Goal: Transaction & Acquisition: Book appointment/travel/reservation

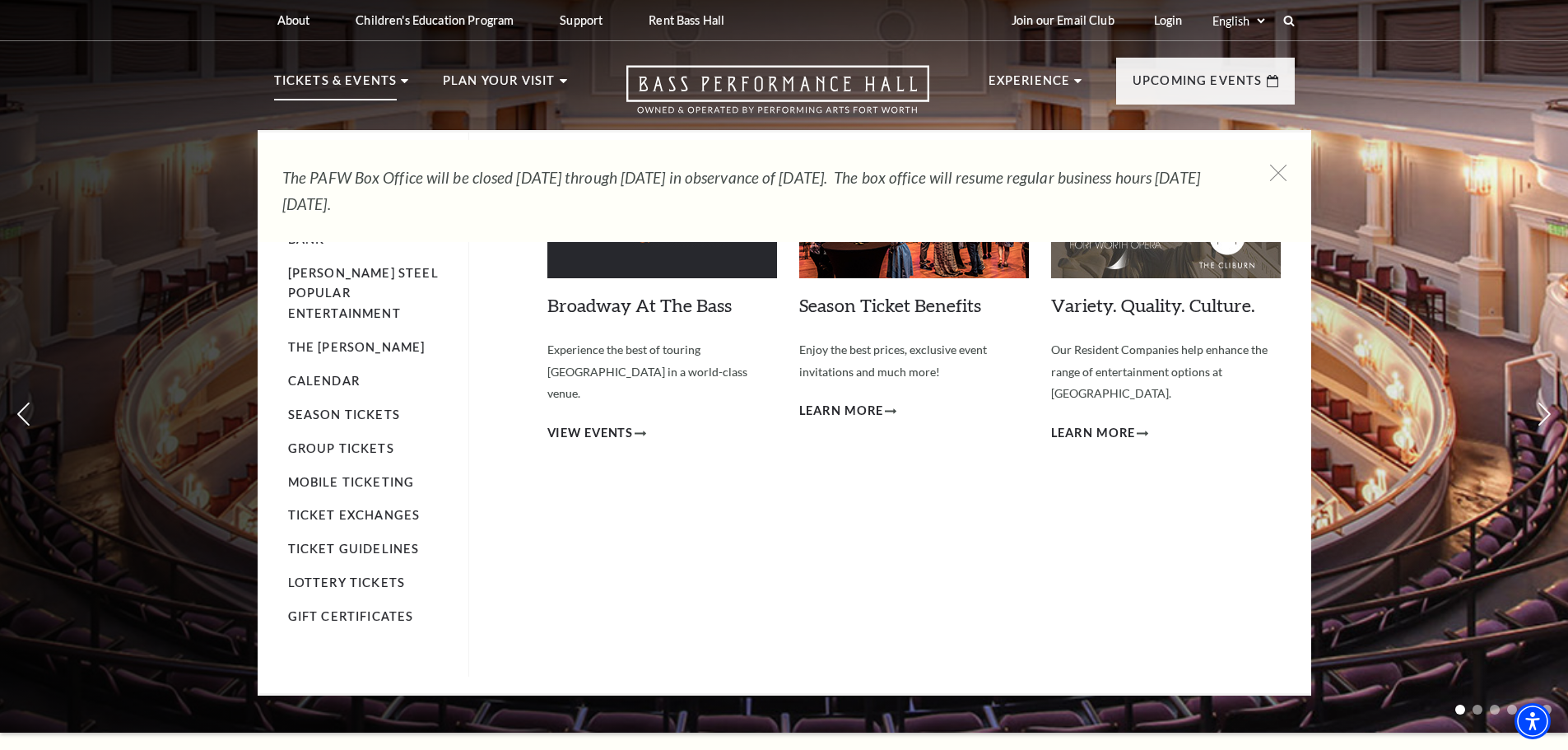
click at [308, 79] on p "Tickets & Events" at bounding box center [336, 85] width 124 height 29
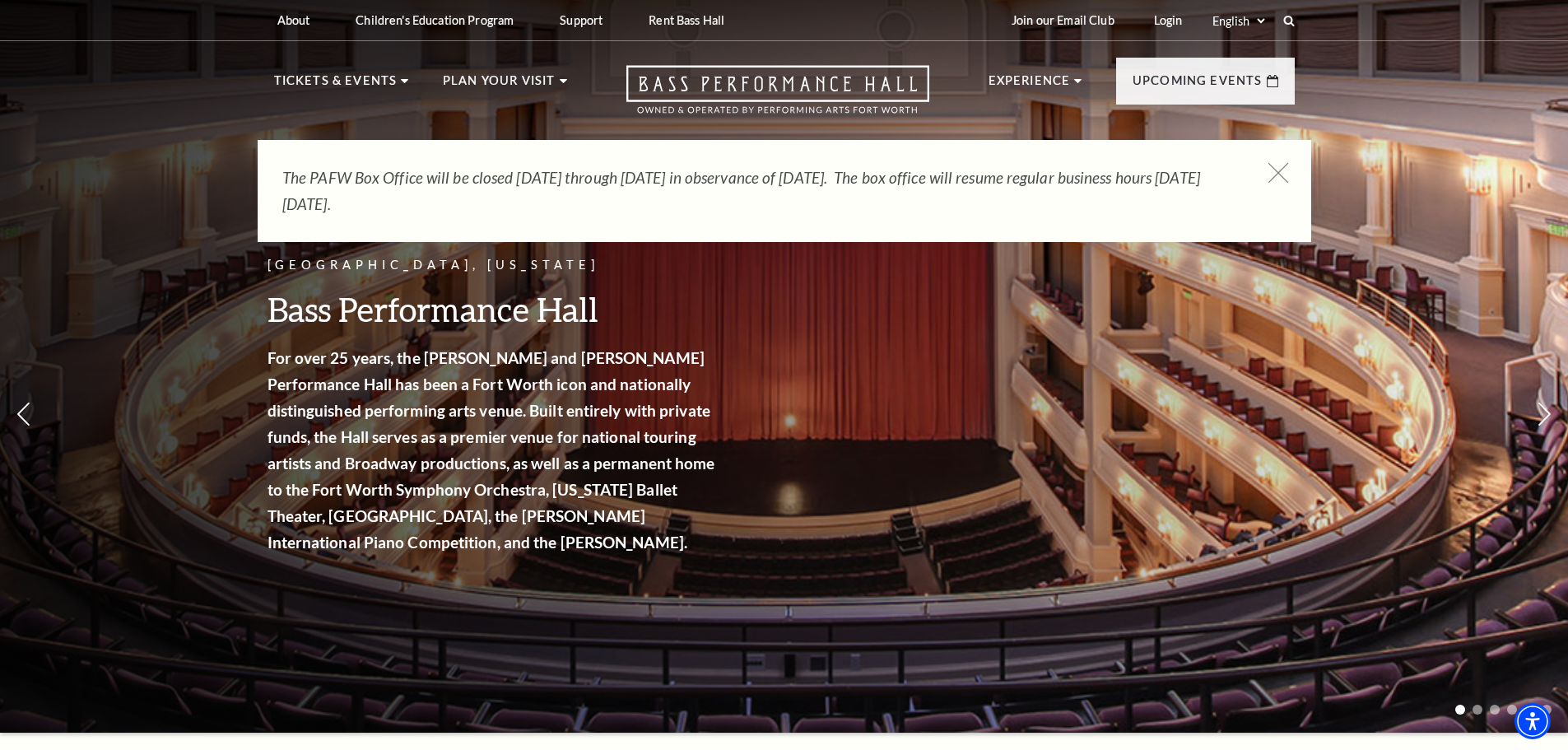
click at [1274, 167] on use at bounding box center [1278, 172] width 21 height 21
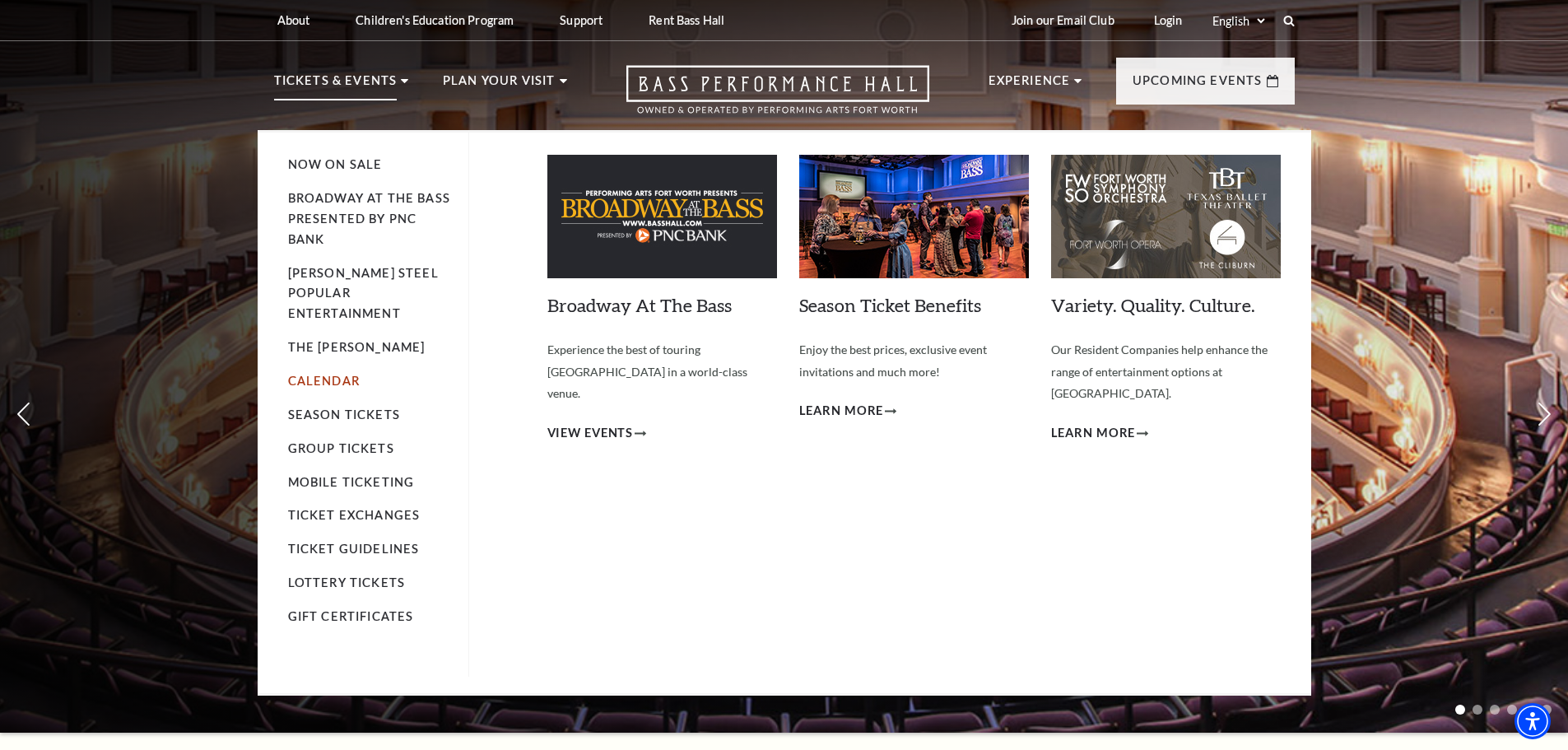
click at [346, 374] on link "Calendar" at bounding box center [325, 380] width 72 height 14
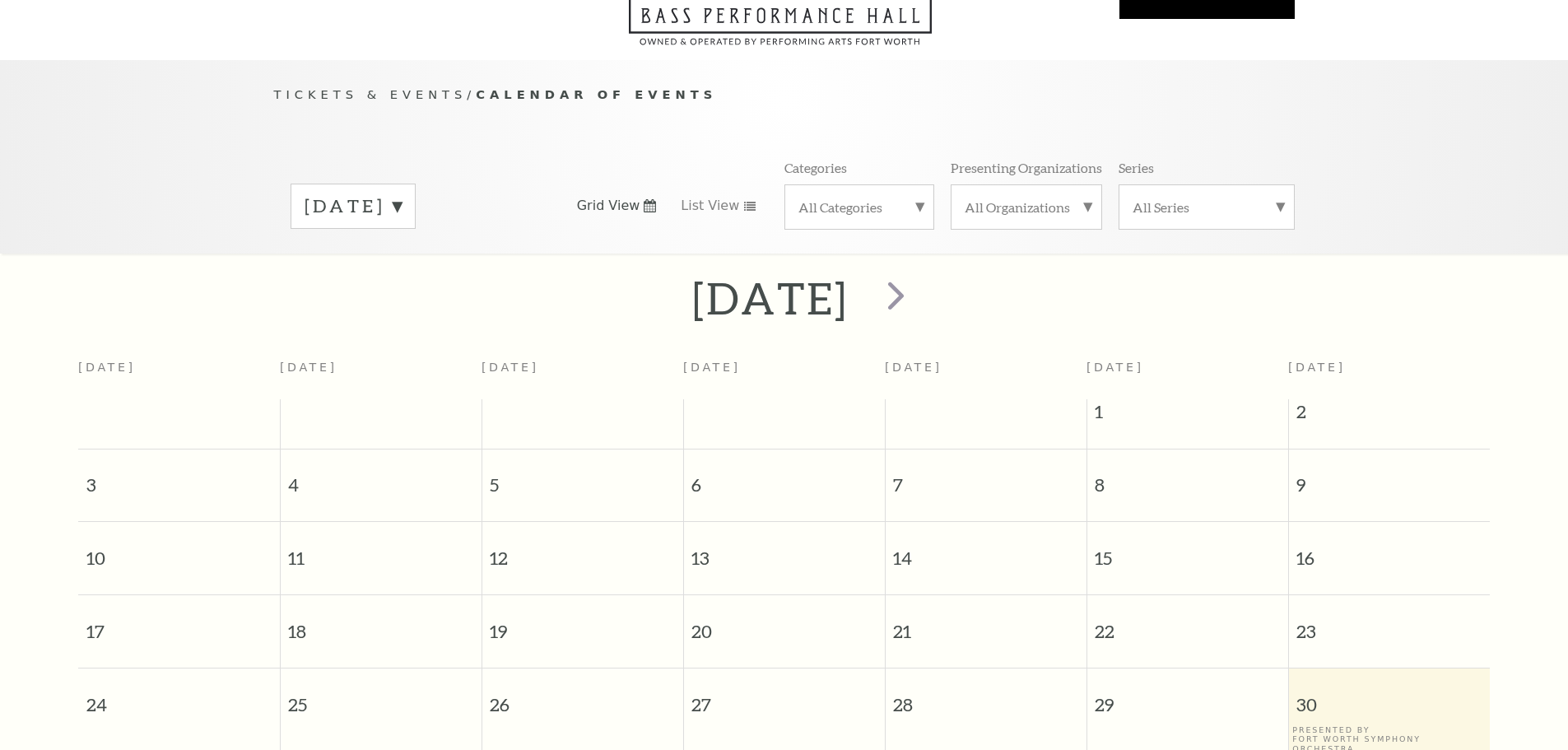
scroll to position [146, 0]
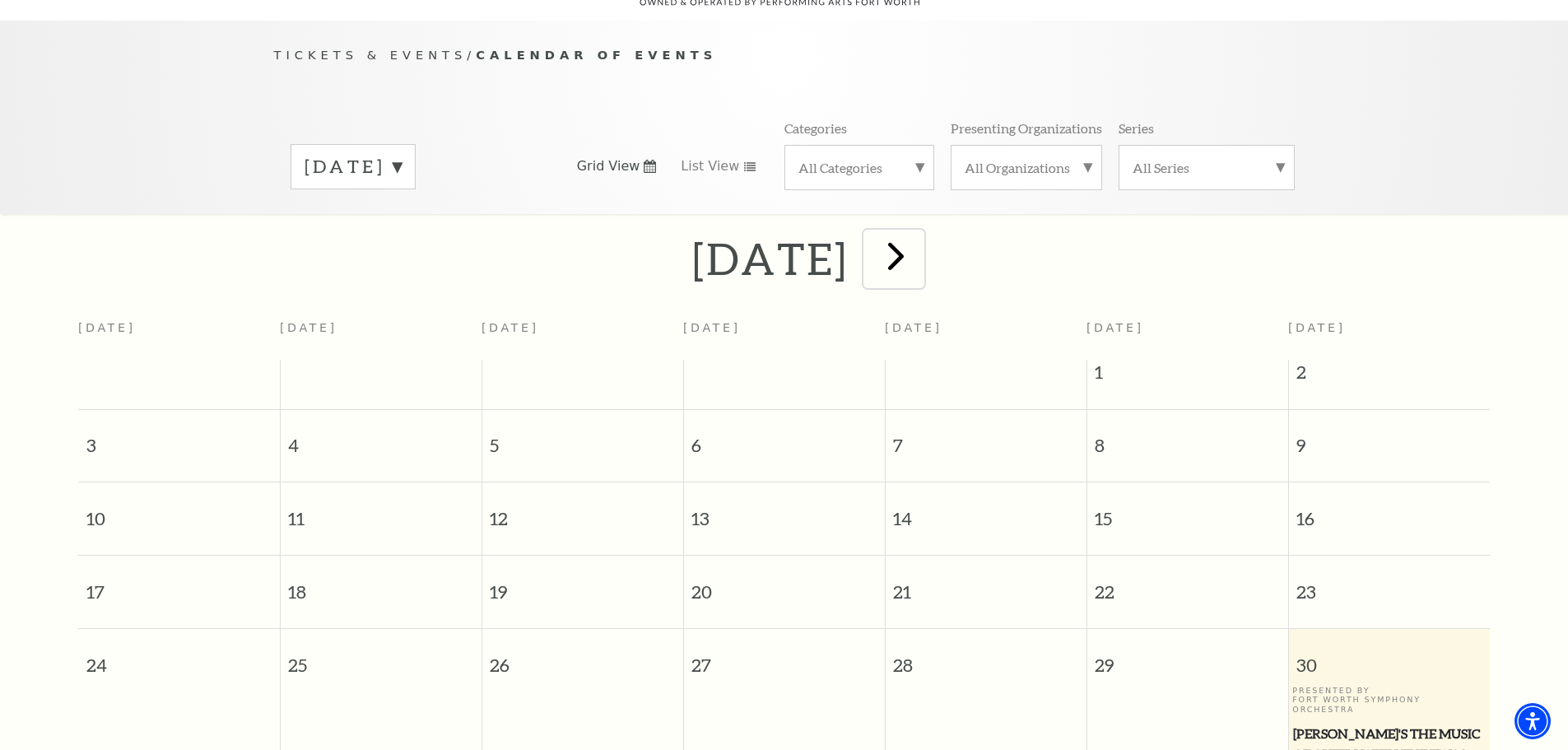
click at [920, 246] on span "next" at bounding box center [896, 255] width 47 height 47
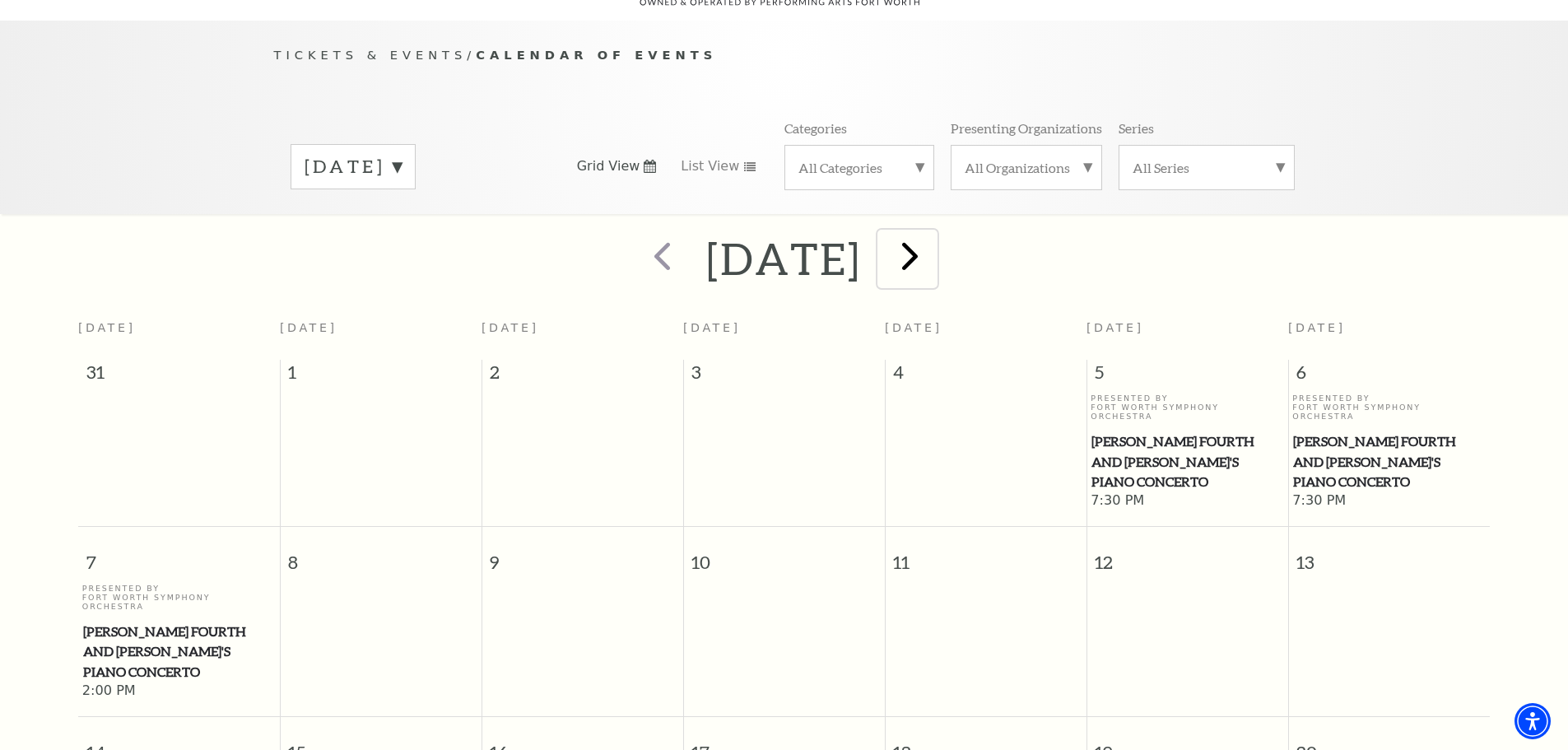
click at [934, 247] on span "next" at bounding box center [910, 255] width 47 height 47
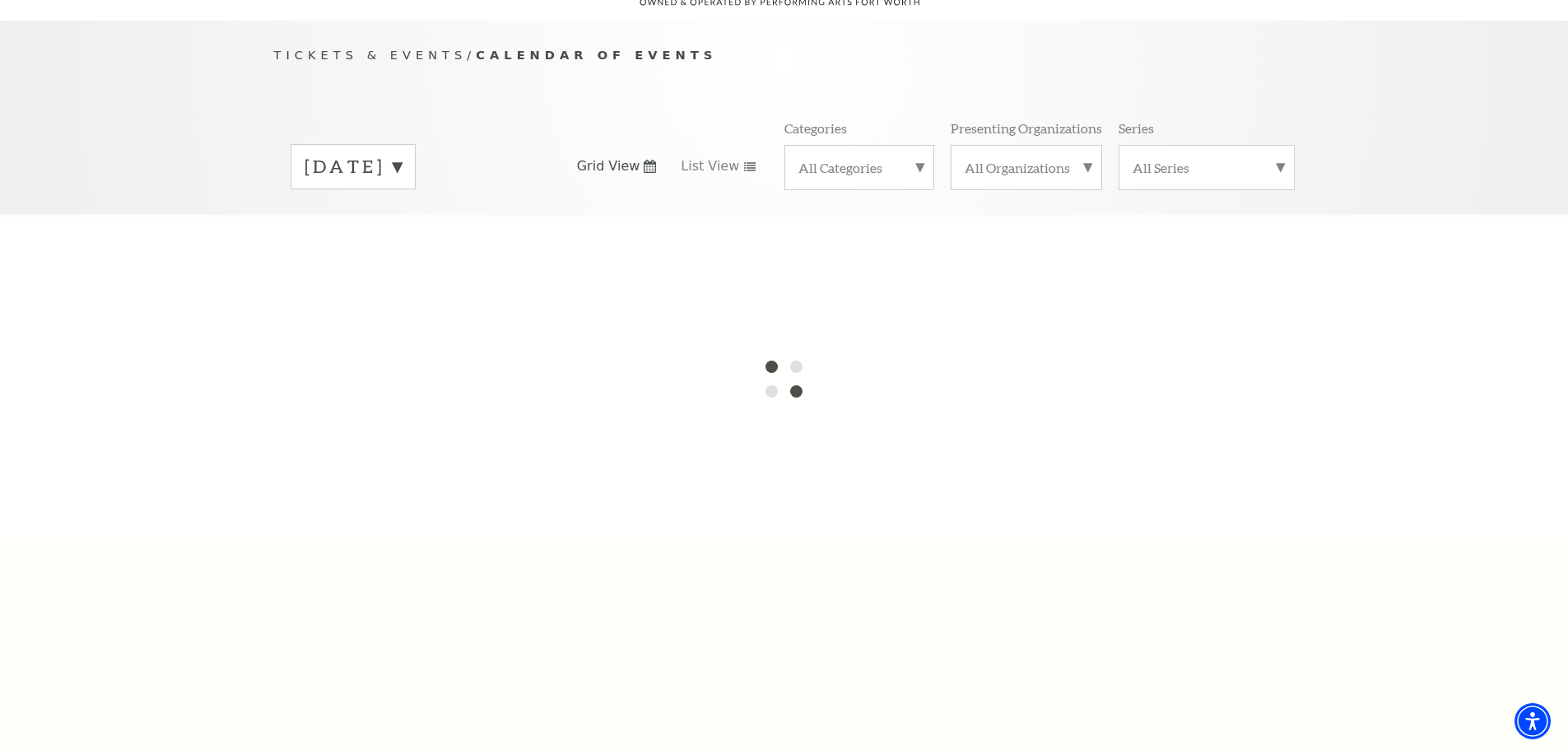
click at [402, 154] on label "[DATE]" at bounding box center [353, 166] width 97 height 26
click at [456, 251] on div at bounding box center [784, 378] width 1568 height 329
click at [900, 273] on div at bounding box center [784, 378] width 1568 height 329
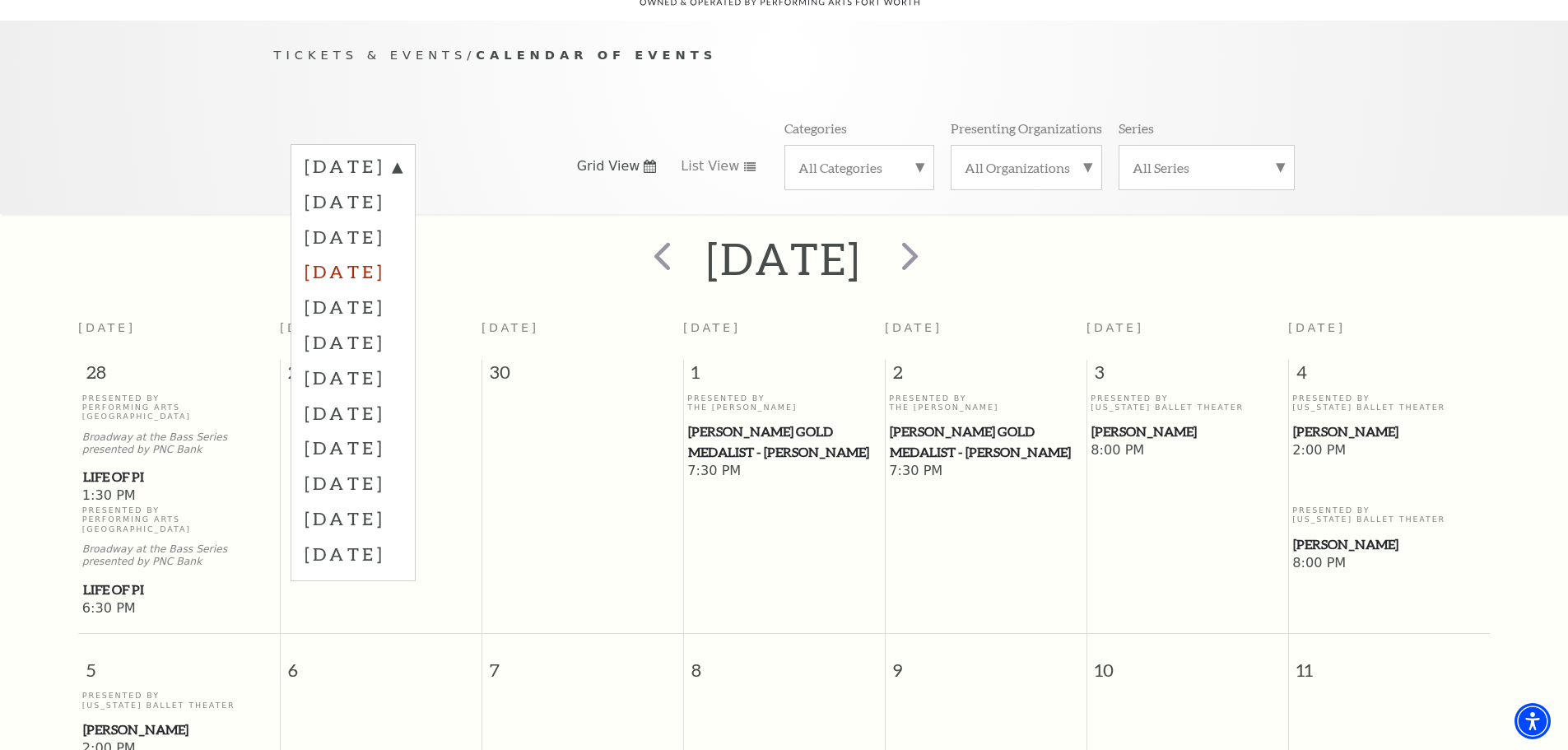
click at [402, 253] on label "[DATE]" at bounding box center [353, 270] width 97 height 35
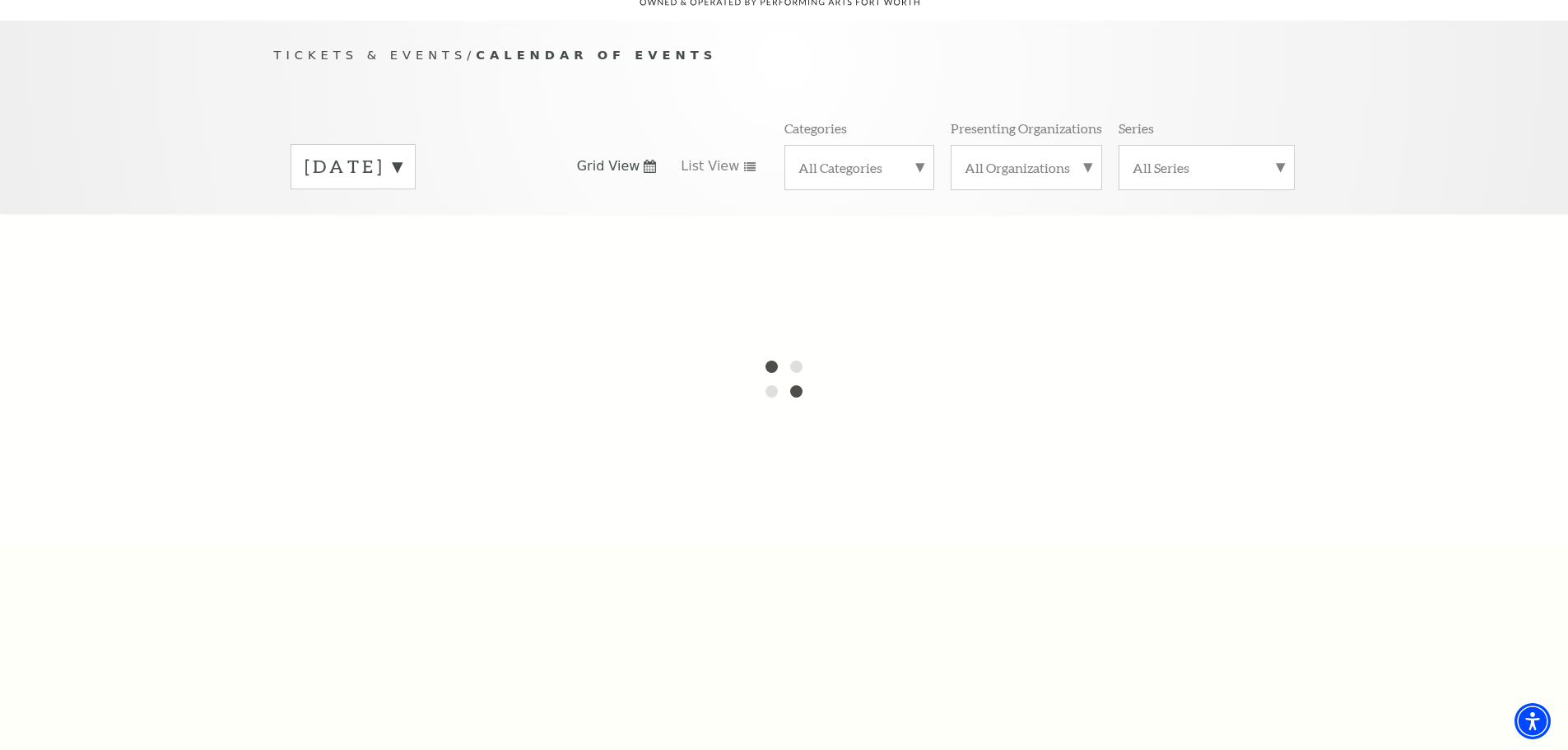
click at [402, 154] on label "[DATE]" at bounding box center [353, 166] width 97 height 26
click at [610, 317] on div at bounding box center [784, 378] width 1568 height 329
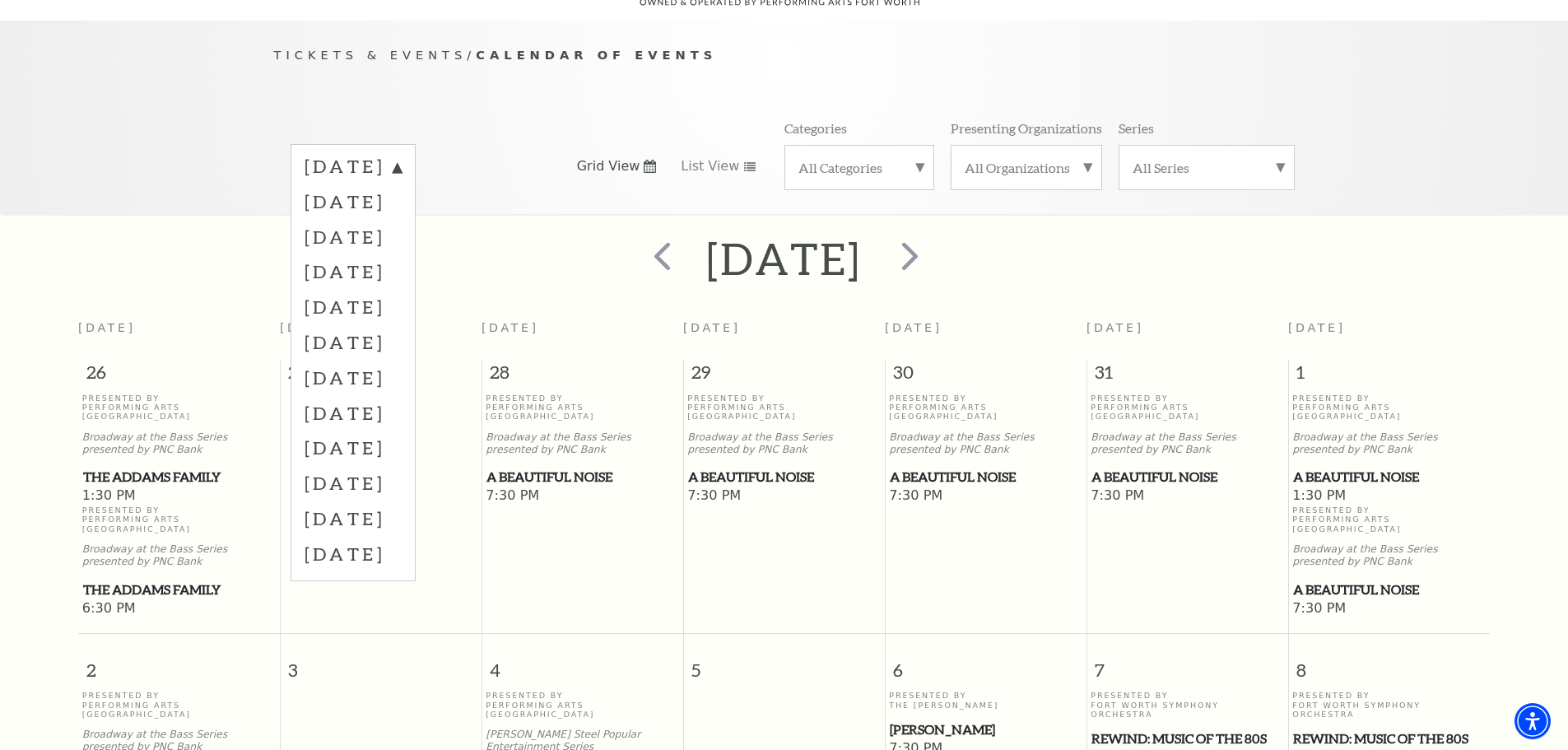
click at [569, 189] on div "[DATE] [DATE] [DATE] [DATE] [DATE] [DATE] [DATE] [DATE] [DATE] [DATE] [DATE] [D…" at bounding box center [784, 166] width 1021 height 94
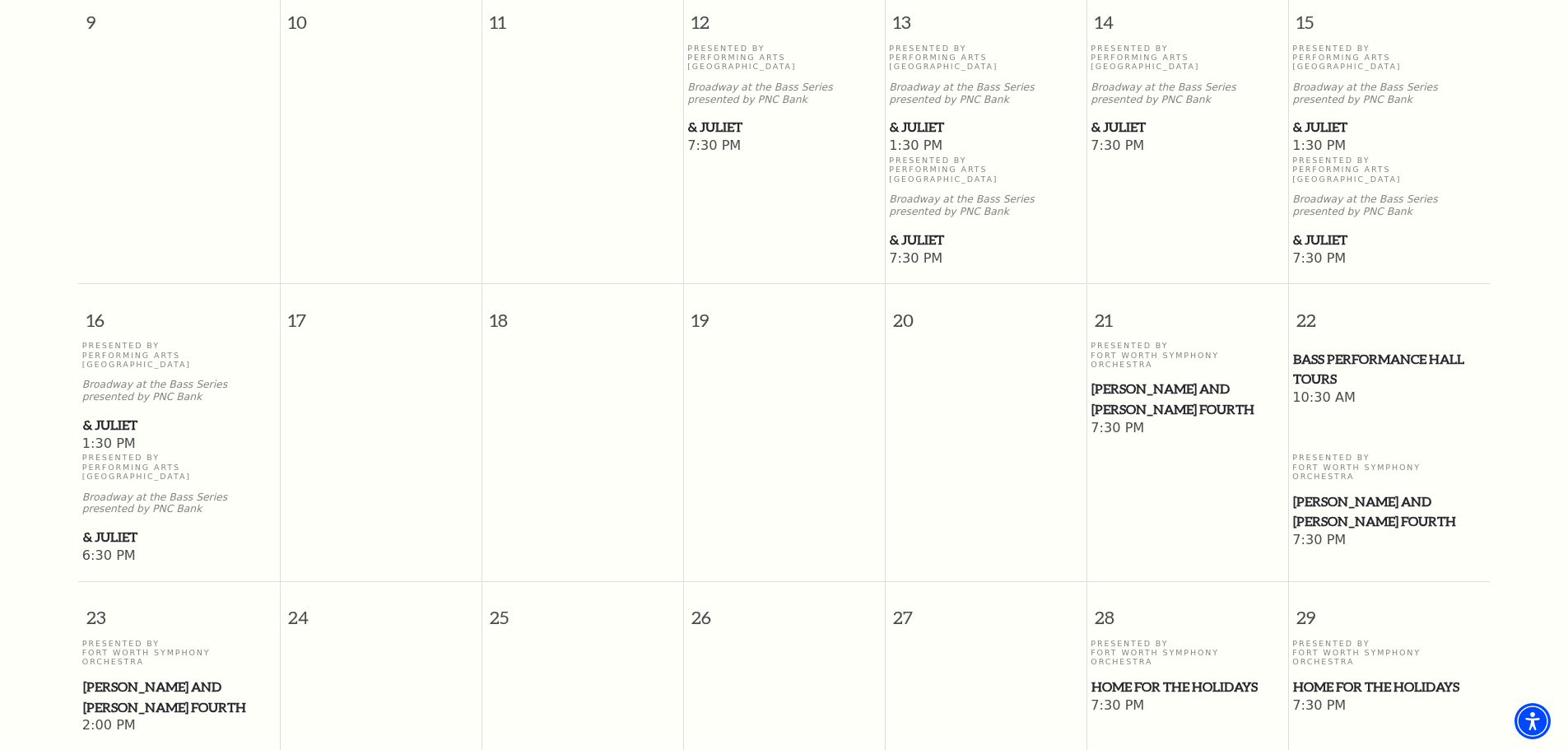
scroll to position [1133, 0]
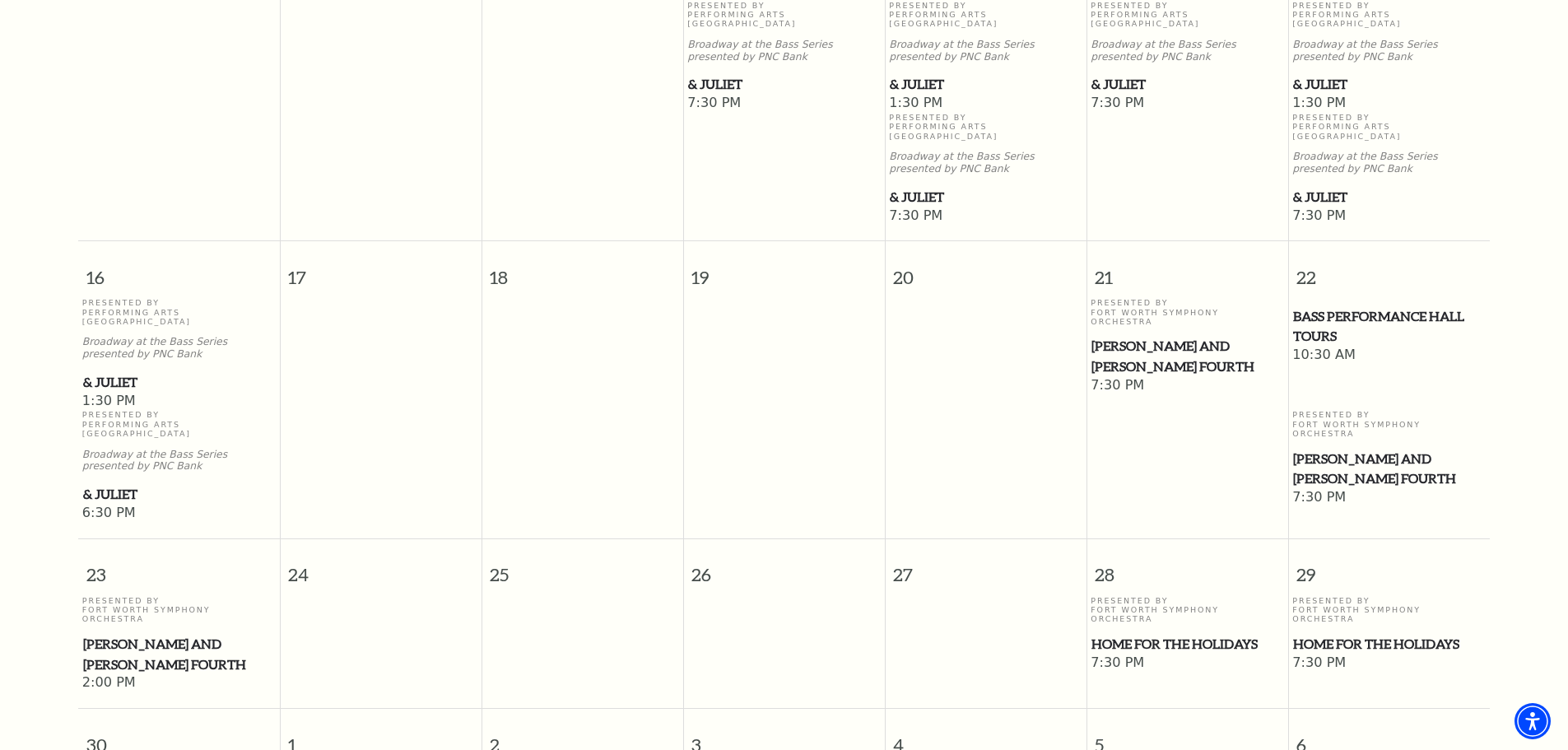
click at [1158, 634] on span "Home for the Holidays" at bounding box center [1188, 644] width 192 height 21
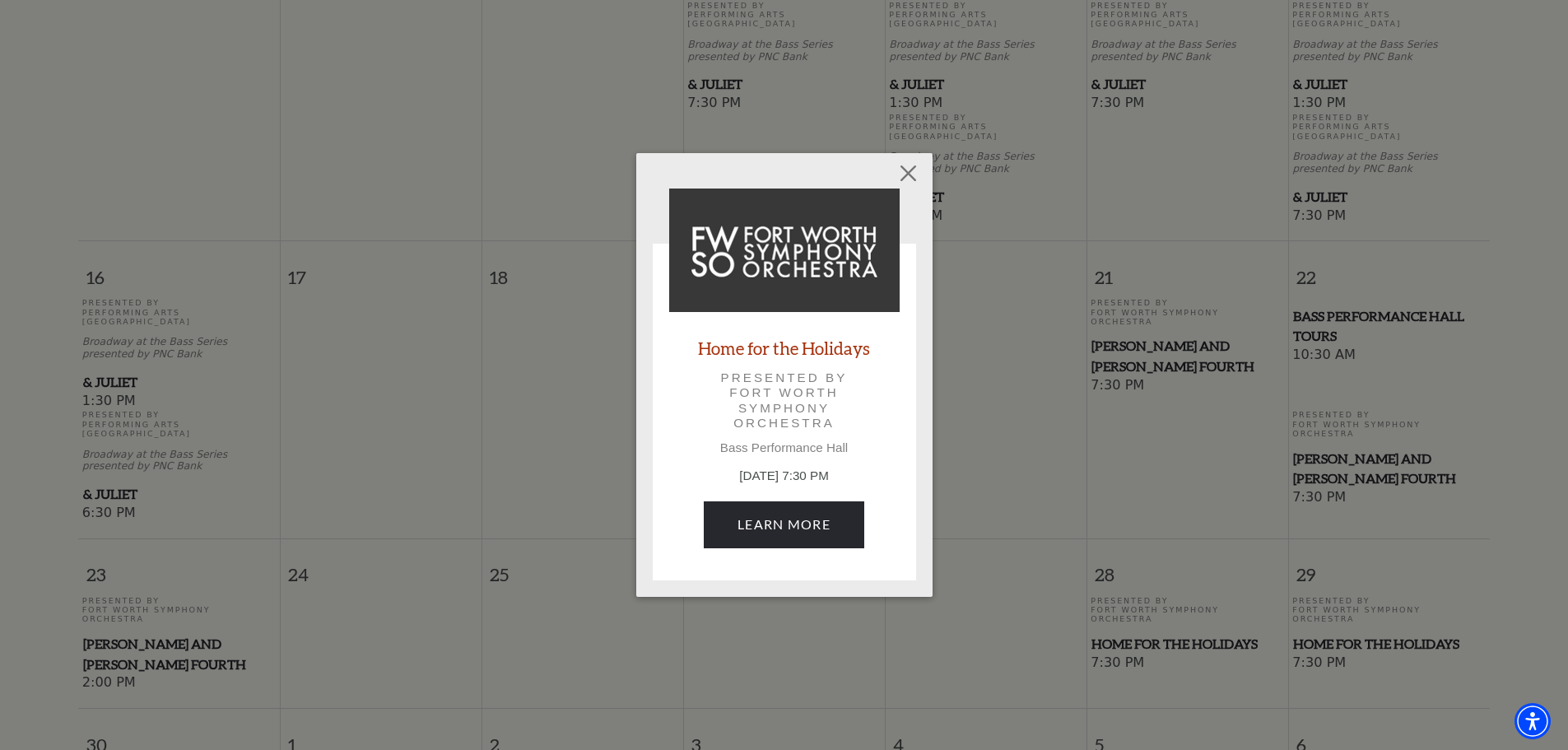
click at [1040, 544] on div "Empty heading Home for the Holidays Presented by Fort Worth Symphony Orchestra …" at bounding box center [784, 375] width 1568 height 750
click at [908, 174] on button "Close" at bounding box center [907, 173] width 31 height 31
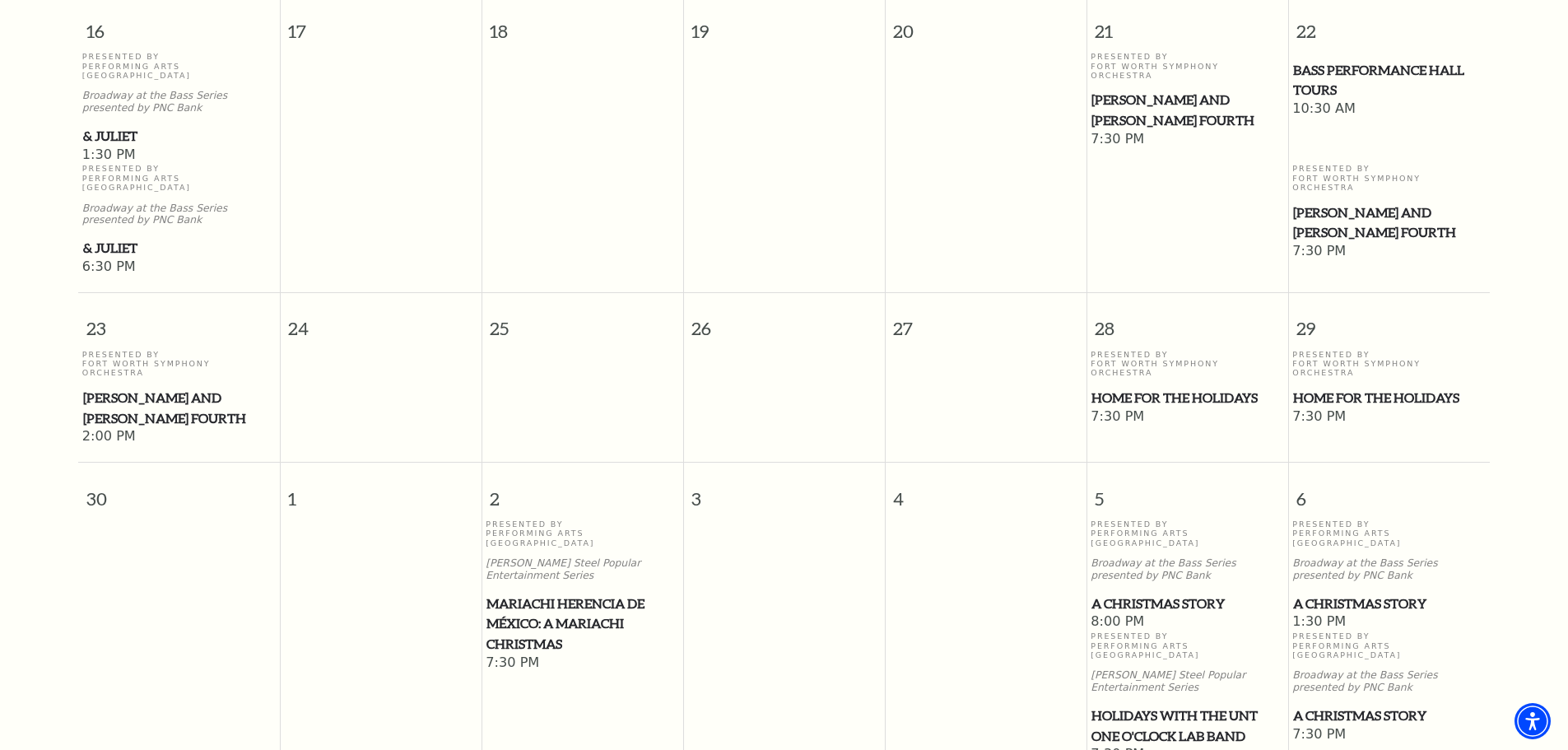
scroll to position [1380, 0]
